Goal: Task Accomplishment & Management: Complete application form

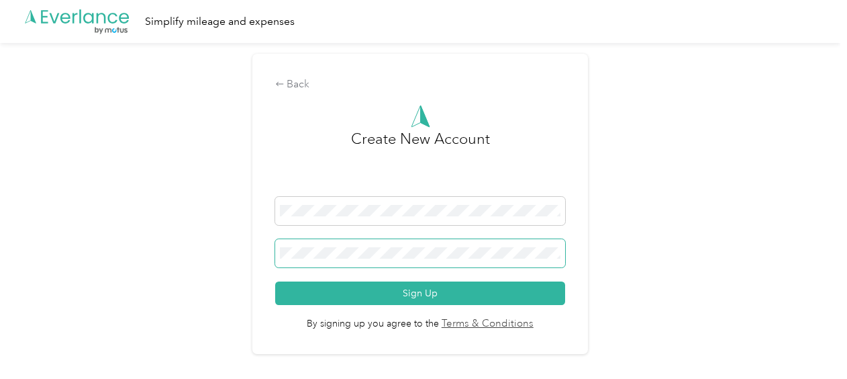
click at [382, 244] on span at bounding box center [420, 253] width 290 height 28
click at [275, 281] on button "Sign Up" at bounding box center [420, 292] width 290 height 23
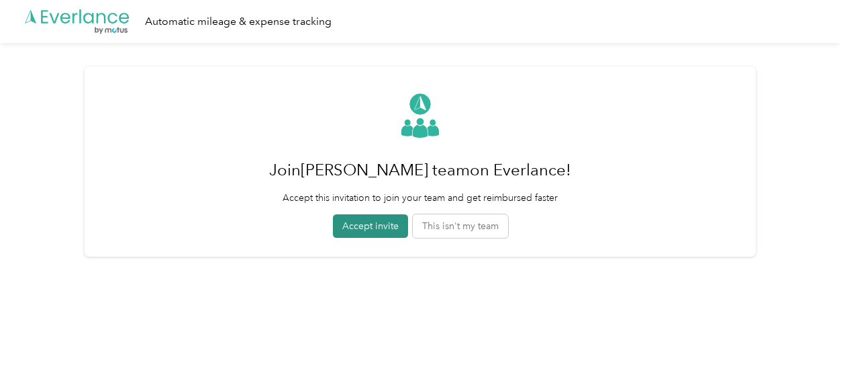
click at [364, 230] on button "Accept invite" at bounding box center [370, 225] width 75 height 23
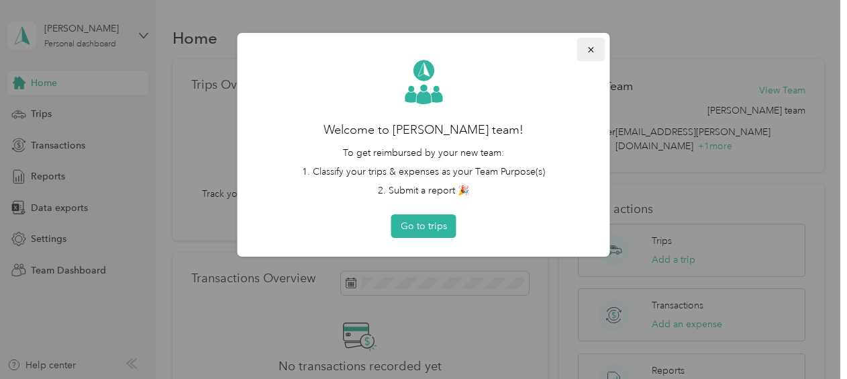
click at [588, 50] on icon "button" at bounding box center [591, 49] width 9 height 9
click at [594, 48] on icon "button" at bounding box center [591, 49] width 9 height 9
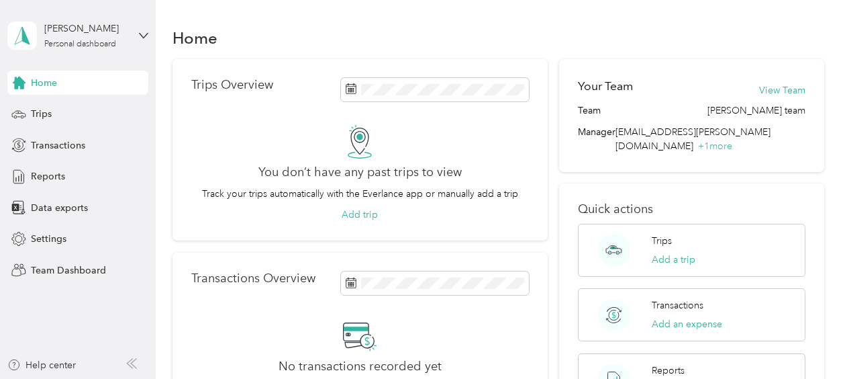
click at [133, 36] on div "Brett Canosa Personal dashboard" at bounding box center [77, 35] width 141 height 47
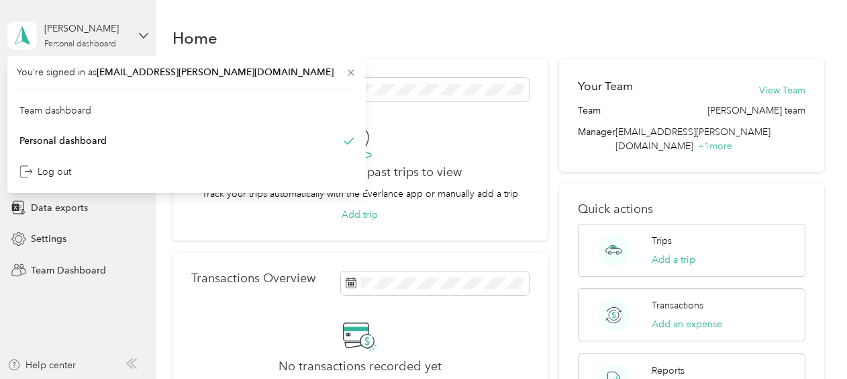
click at [138, 35] on div "Brett Canosa Personal dashboard" at bounding box center [77, 35] width 141 height 47
